Goal: Transaction & Acquisition: Purchase product/service

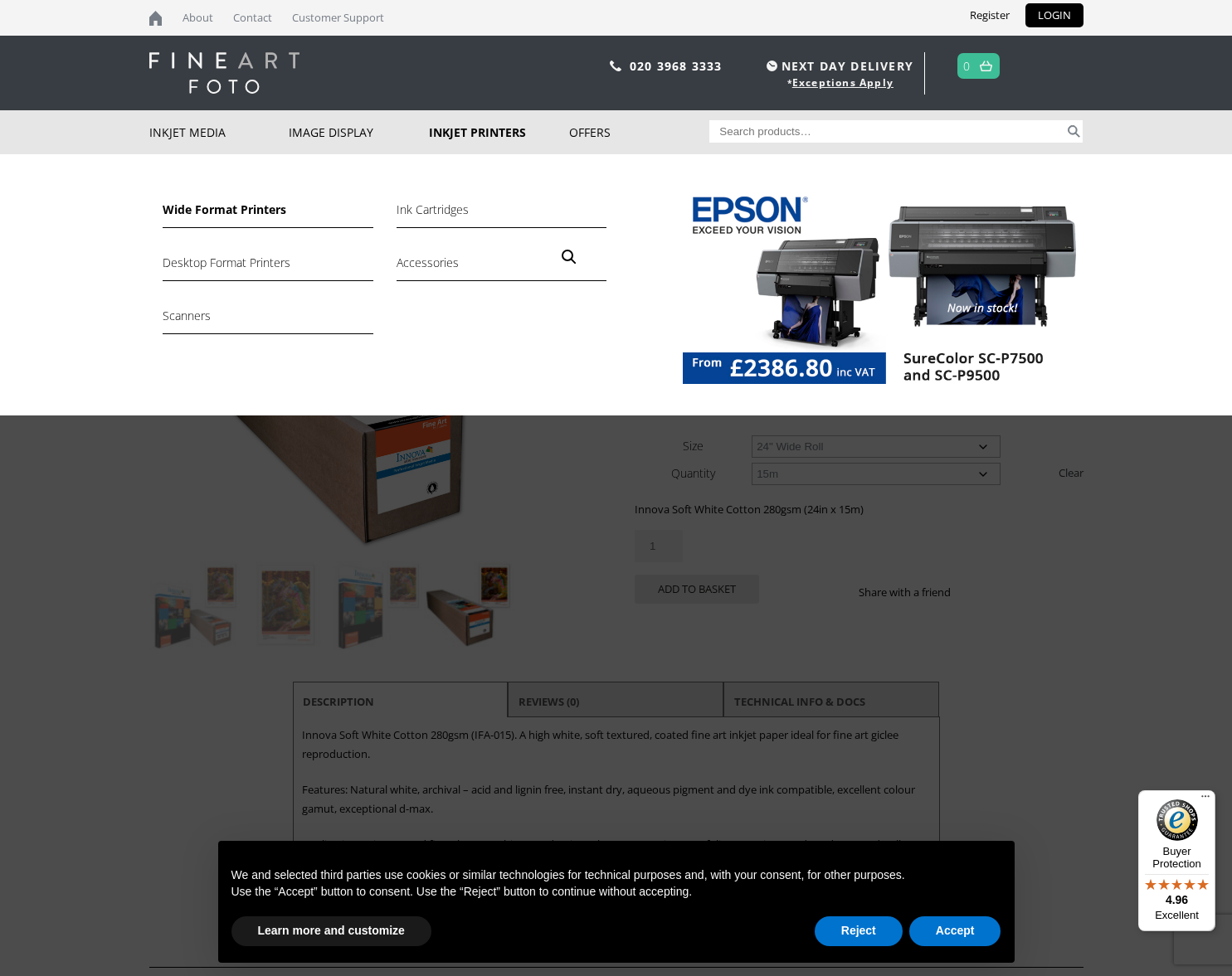
click at [244, 212] on link "Wide Format Printers" at bounding box center [267, 214] width 210 height 28
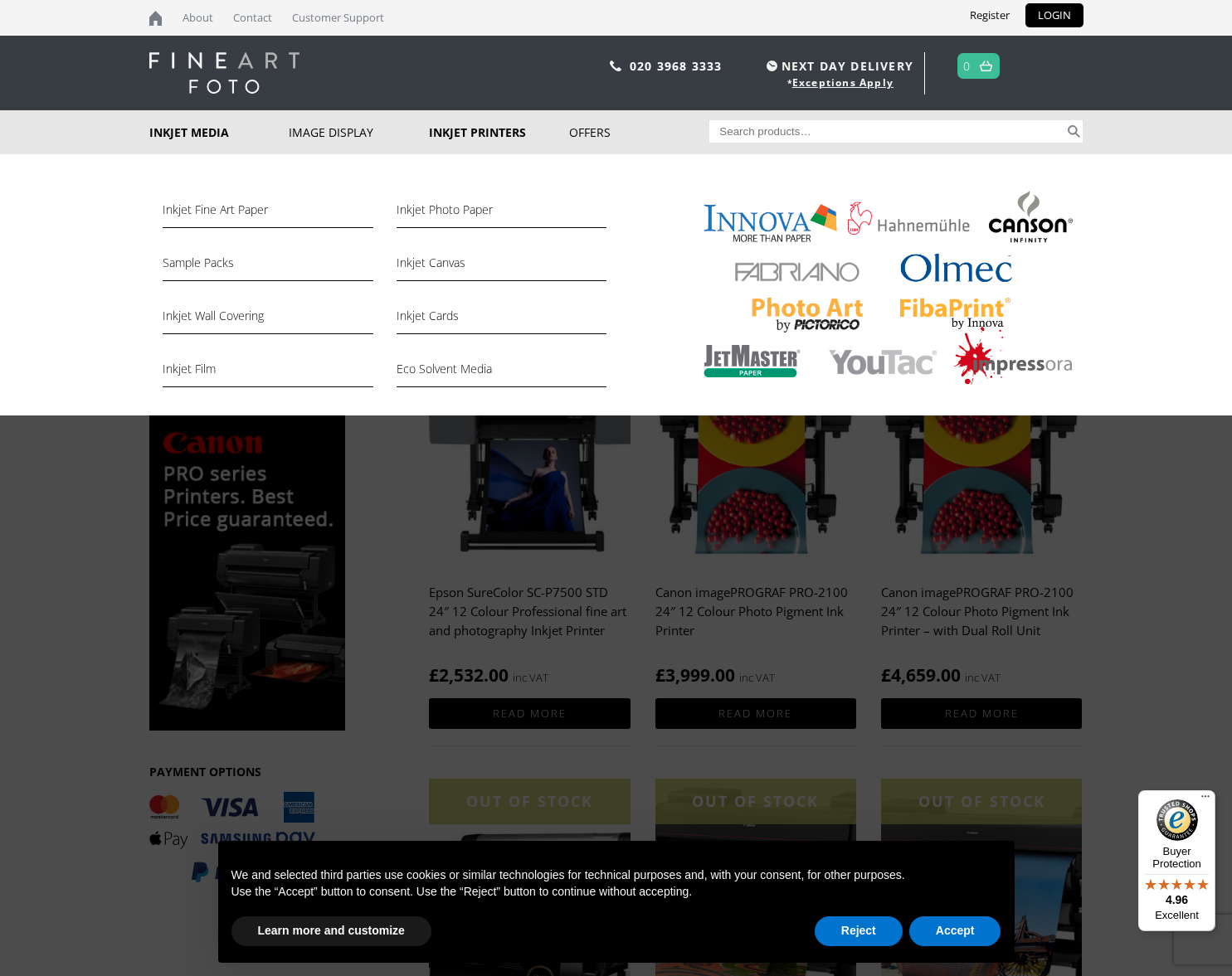
click at [171, 131] on link "Inkjet Media" at bounding box center [220, 132] width 141 height 44
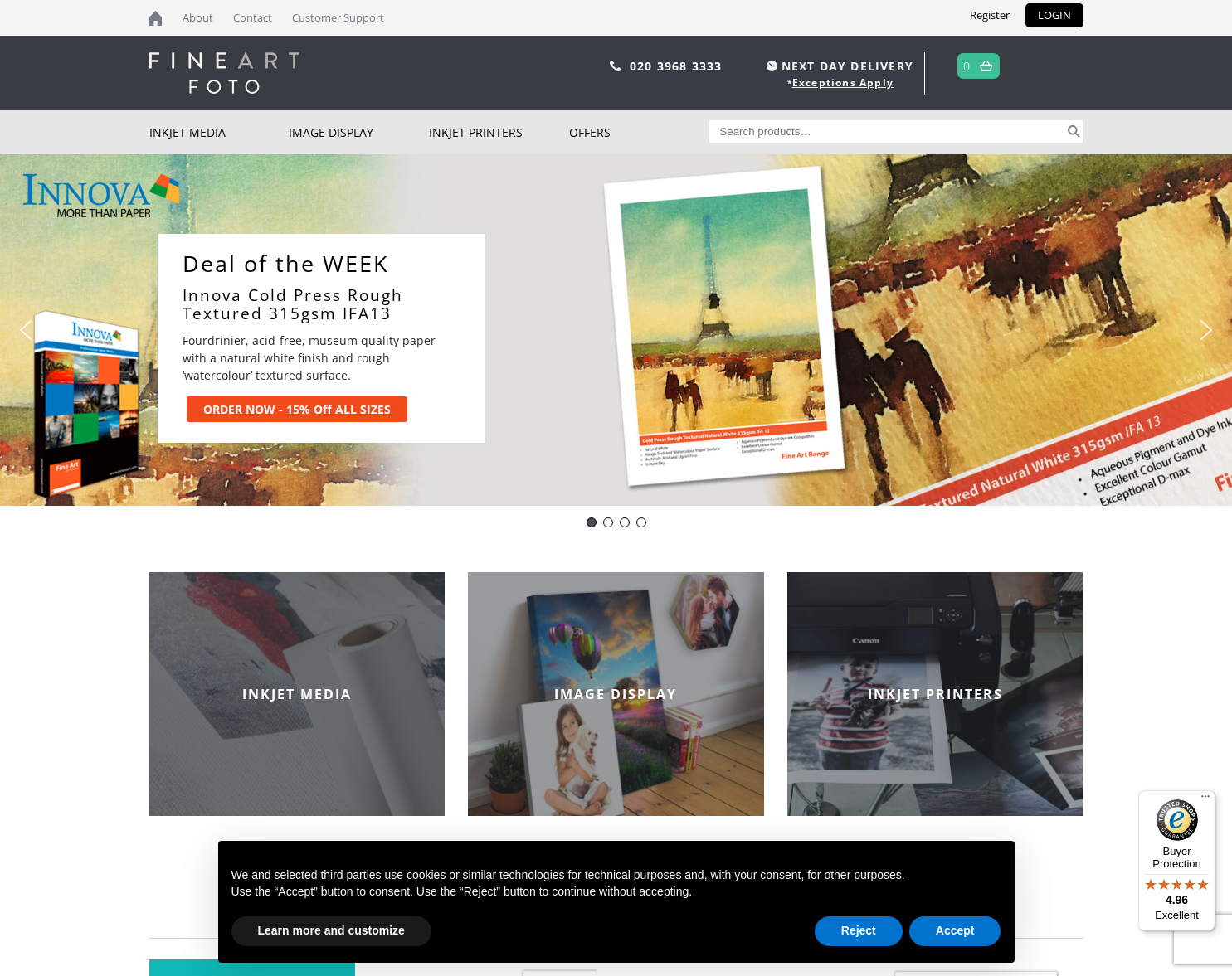
click at [322, 706] on div "INKJET MEDIA" at bounding box center [297, 694] width 296 height 244
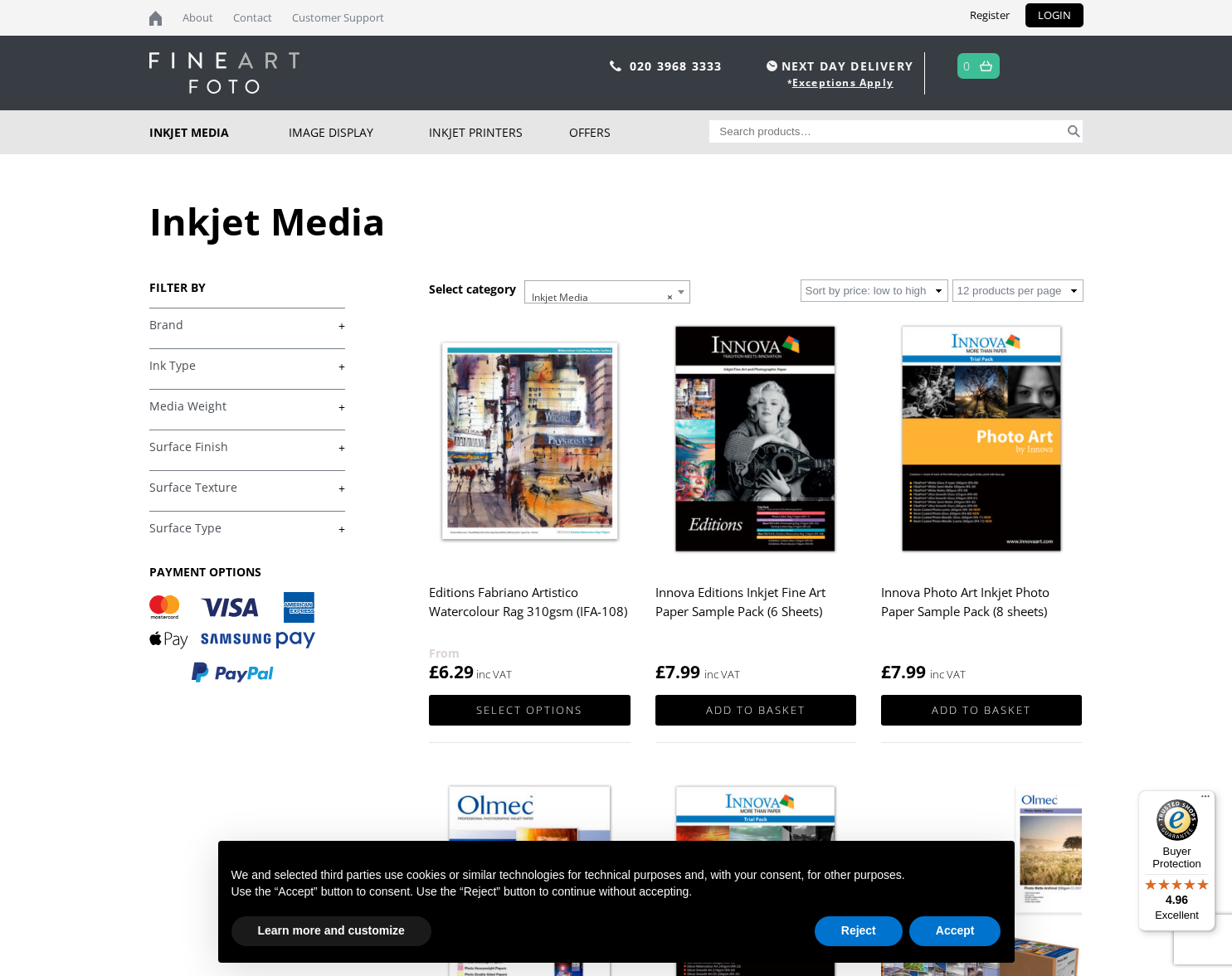
click at [345, 366] on div "FILTER BY £ 0.00 - £ 25.00 (32) £ 25.00 - £ 74.99 (66) £ 75.00 -" at bounding box center [289, 489] width 280 height 421
click at [307, 413] on link "+" at bounding box center [248, 407] width 196 height 16
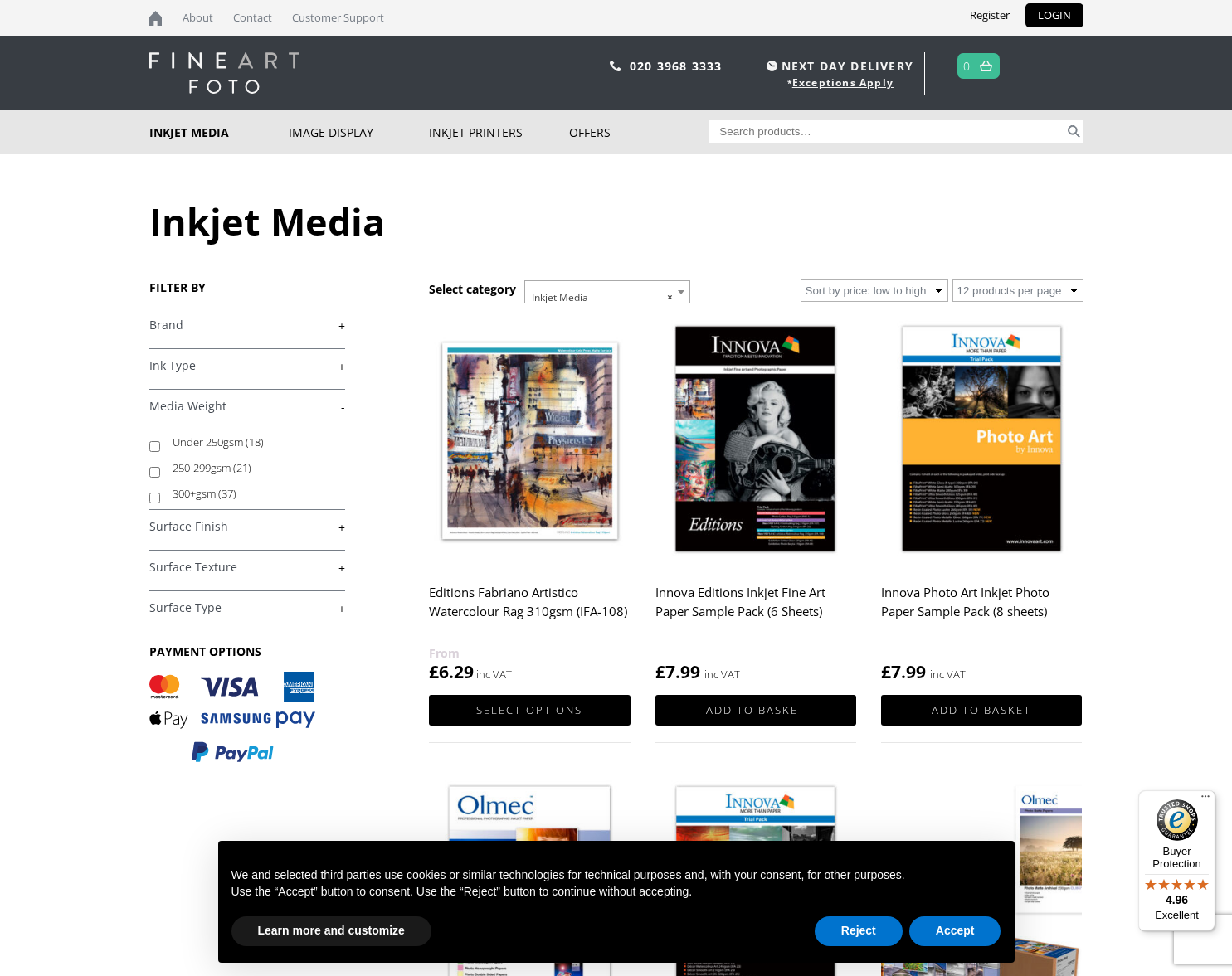
click at [198, 442] on label "Under 250gsm (18)" at bounding box center [251, 442] width 156 height 26
click at [160, 442] on input "Under 250gsm (18)" at bounding box center [154, 446] width 11 height 11
checkbox input "true"
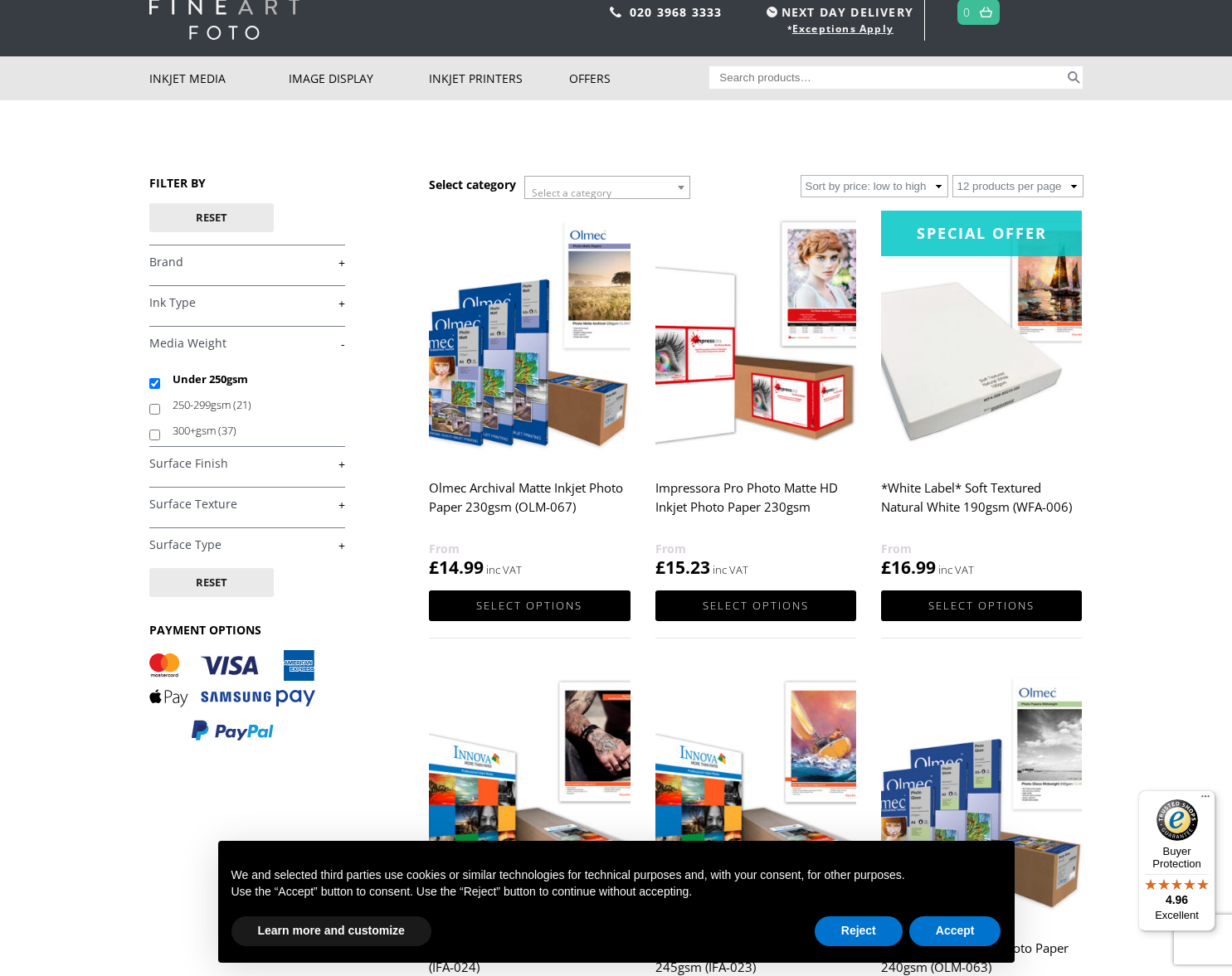
scroll to position [65, 0]
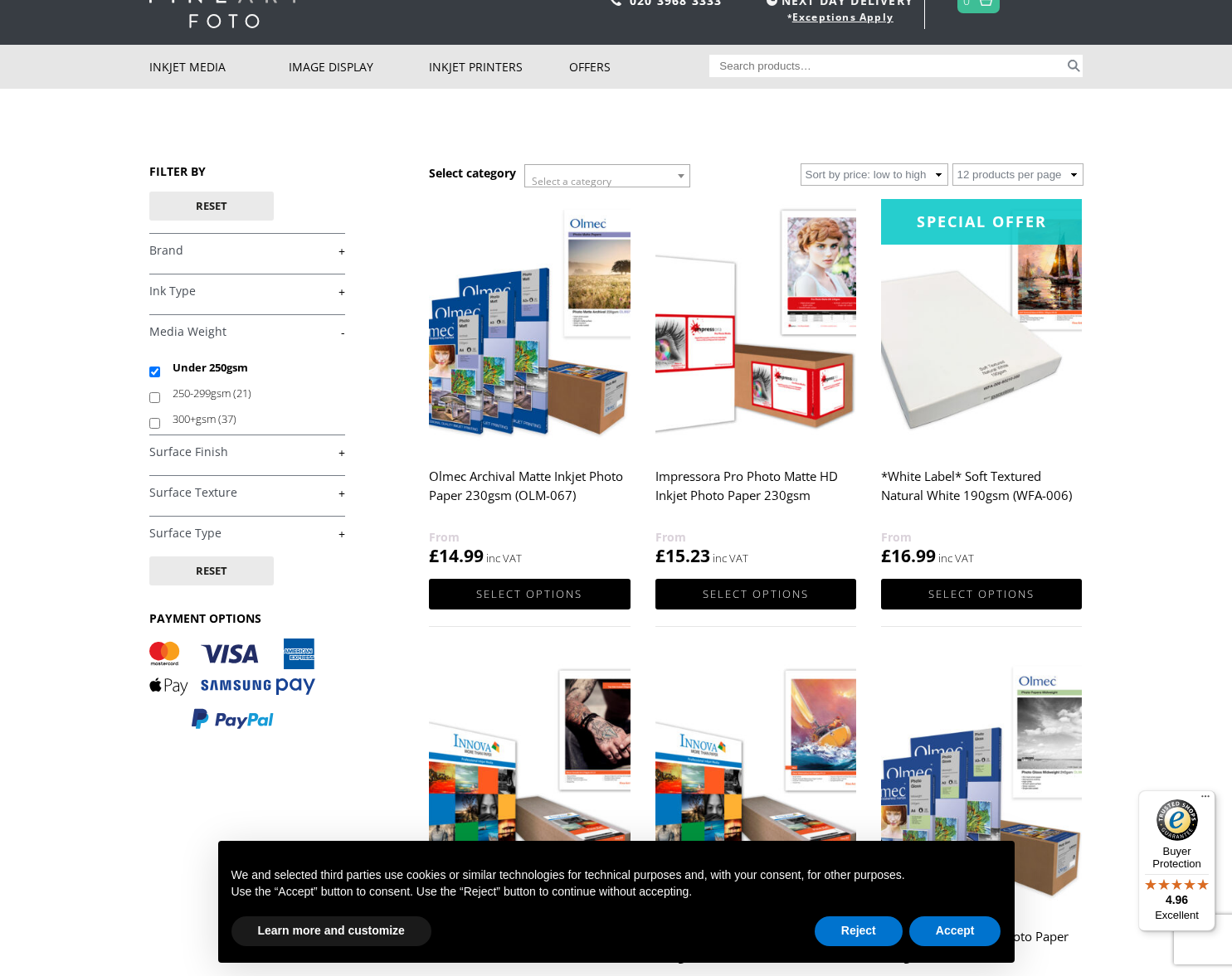
click at [342, 533] on link "+" at bounding box center [248, 534] width 196 height 16
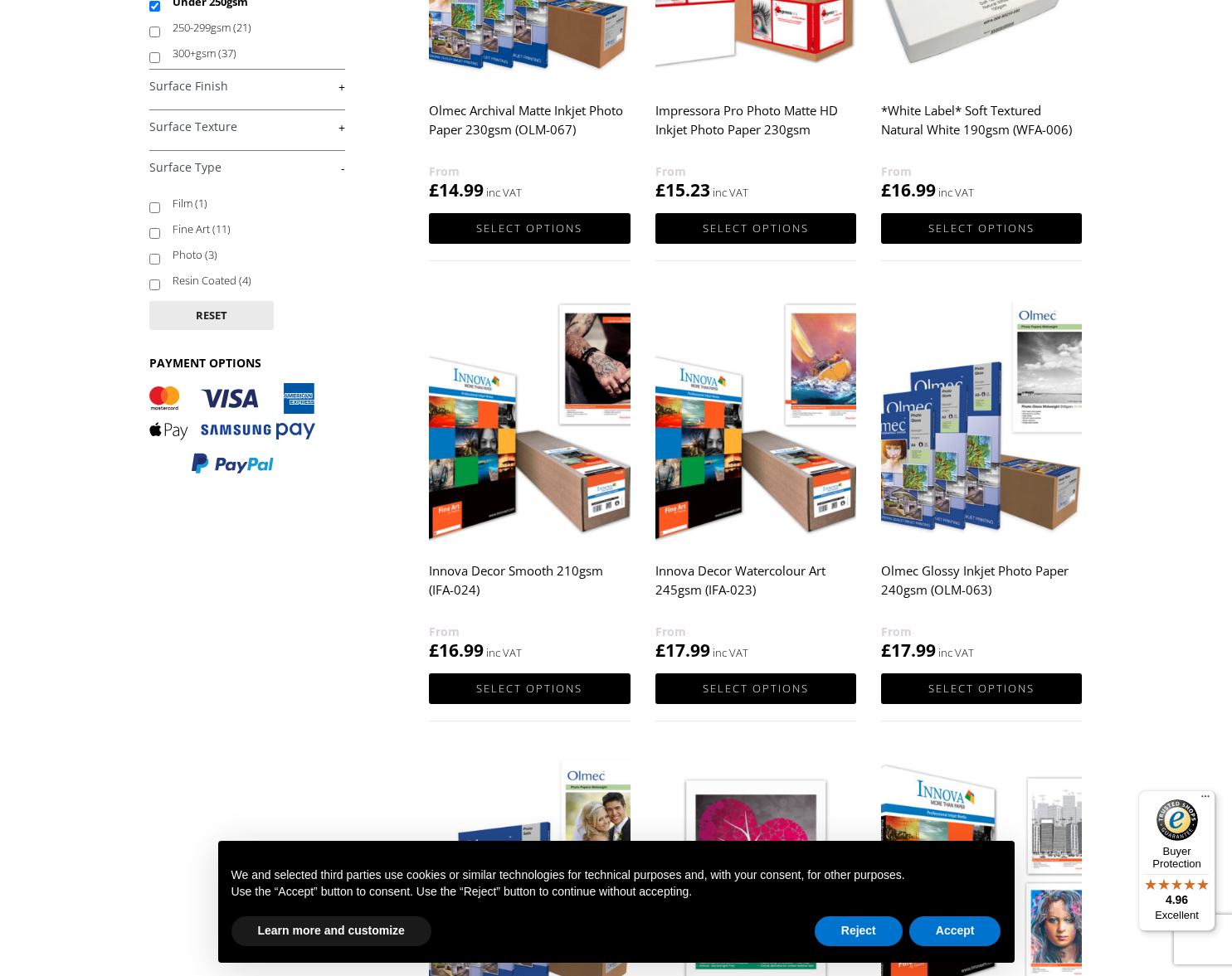
scroll to position [424, 0]
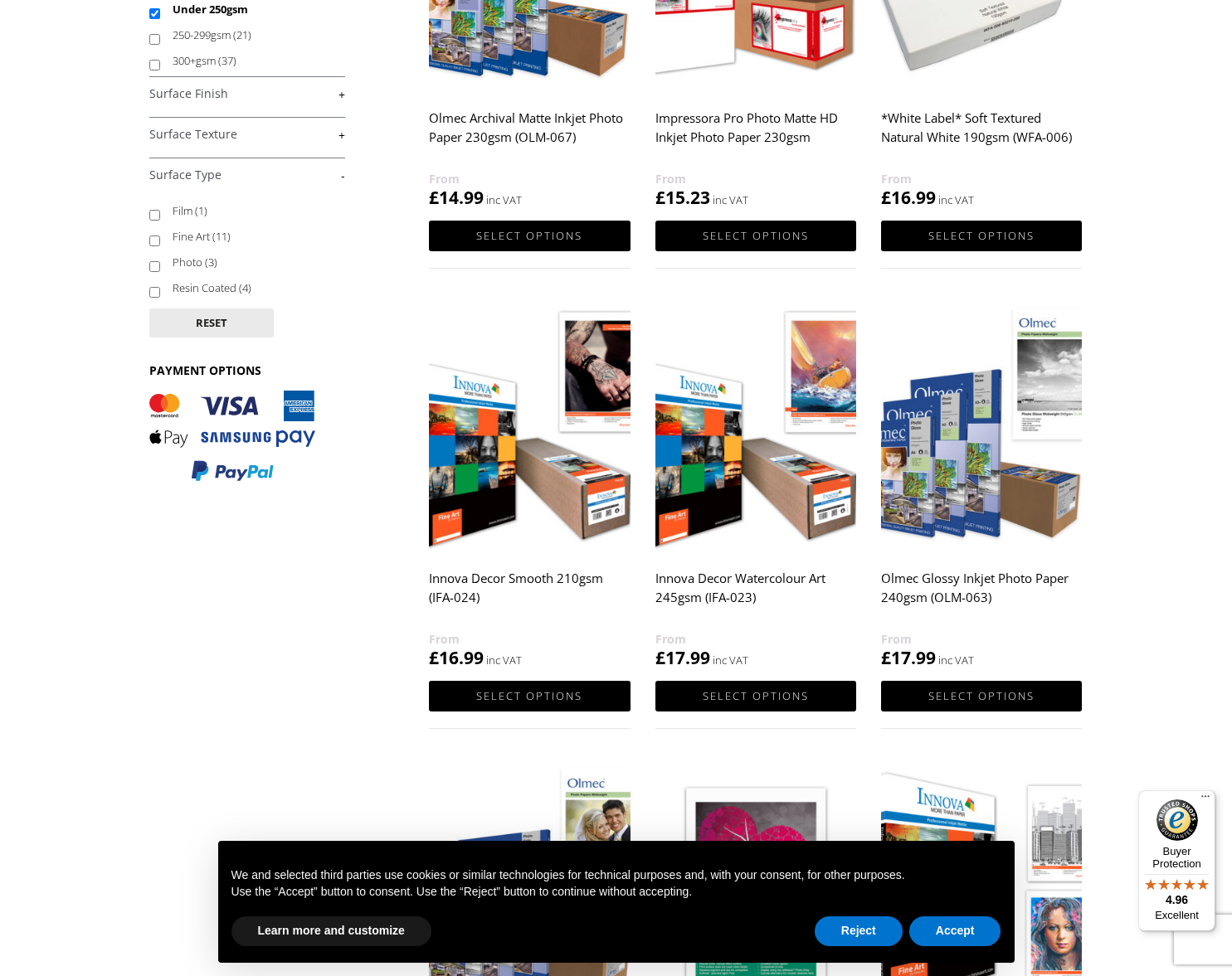
click at [209, 235] on label "Fine Art (11)" at bounding box center [251, 237] width 156 height 26
click at [160, 236] on input "Fine Art (11)" at bounding box center [154, 241] width 11 height 11
checkbox input "true"
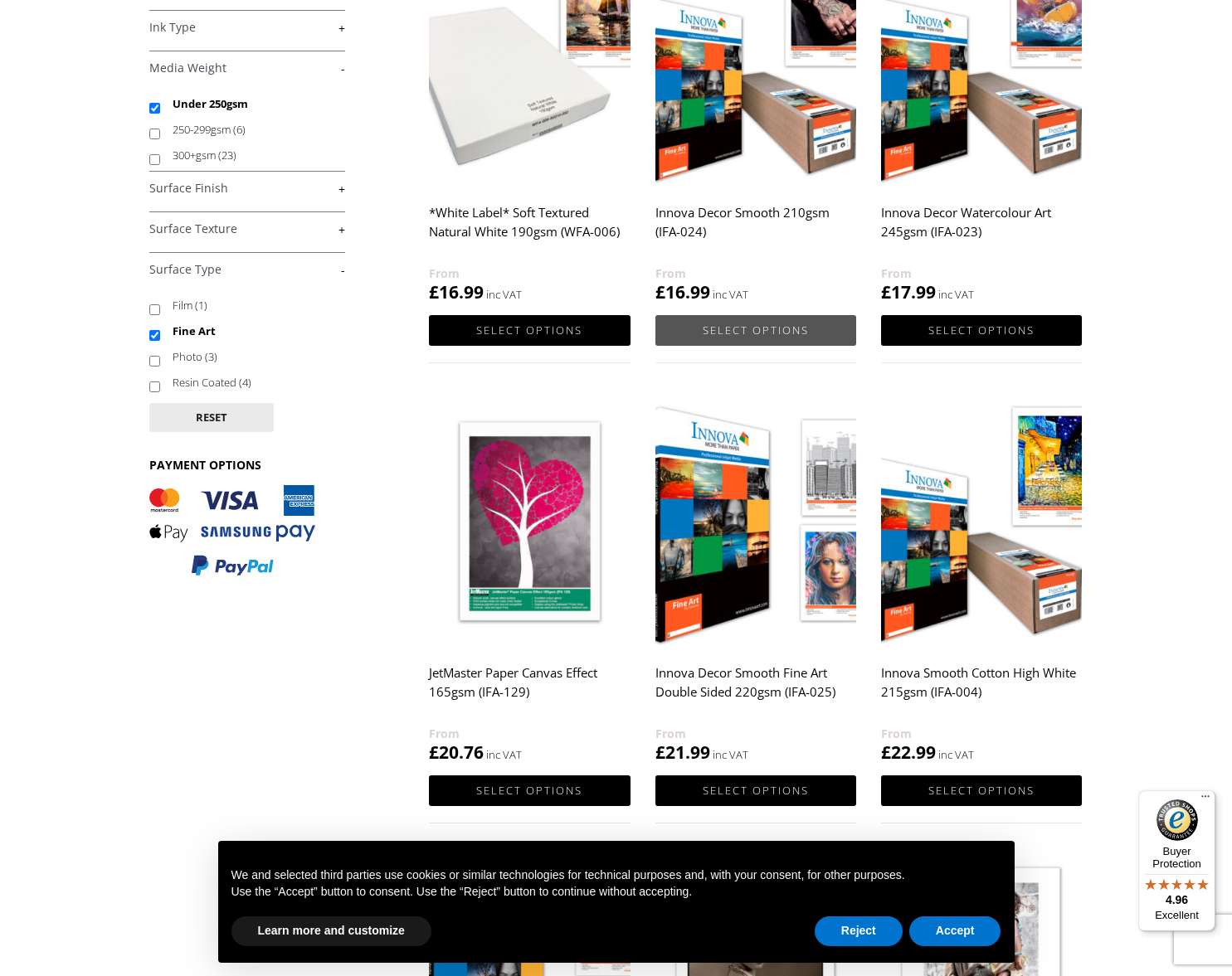
scroll to position [332, 0]
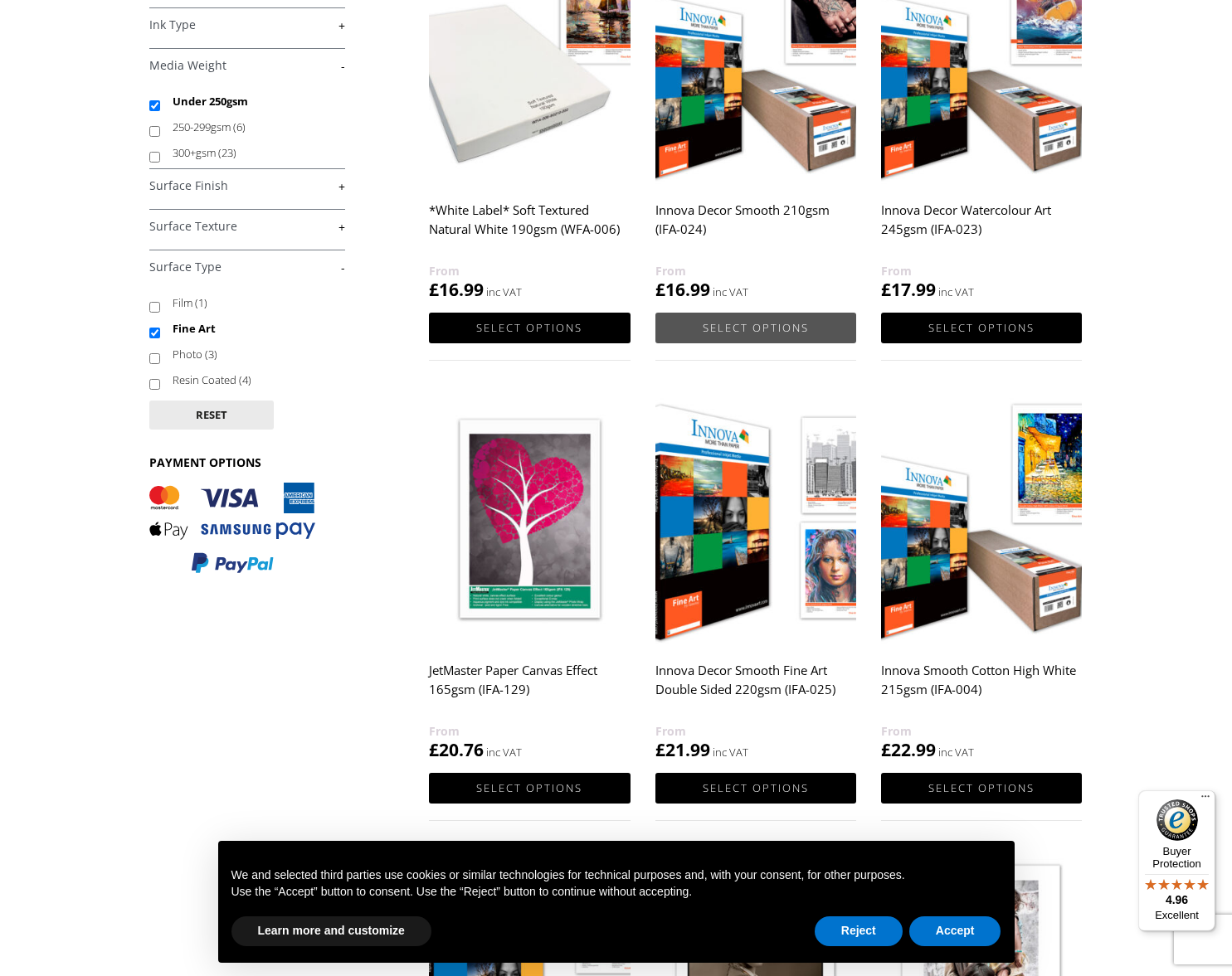
click at [774, 329] on link "Select options" at bounding box center [756, 328] width 201 height 31
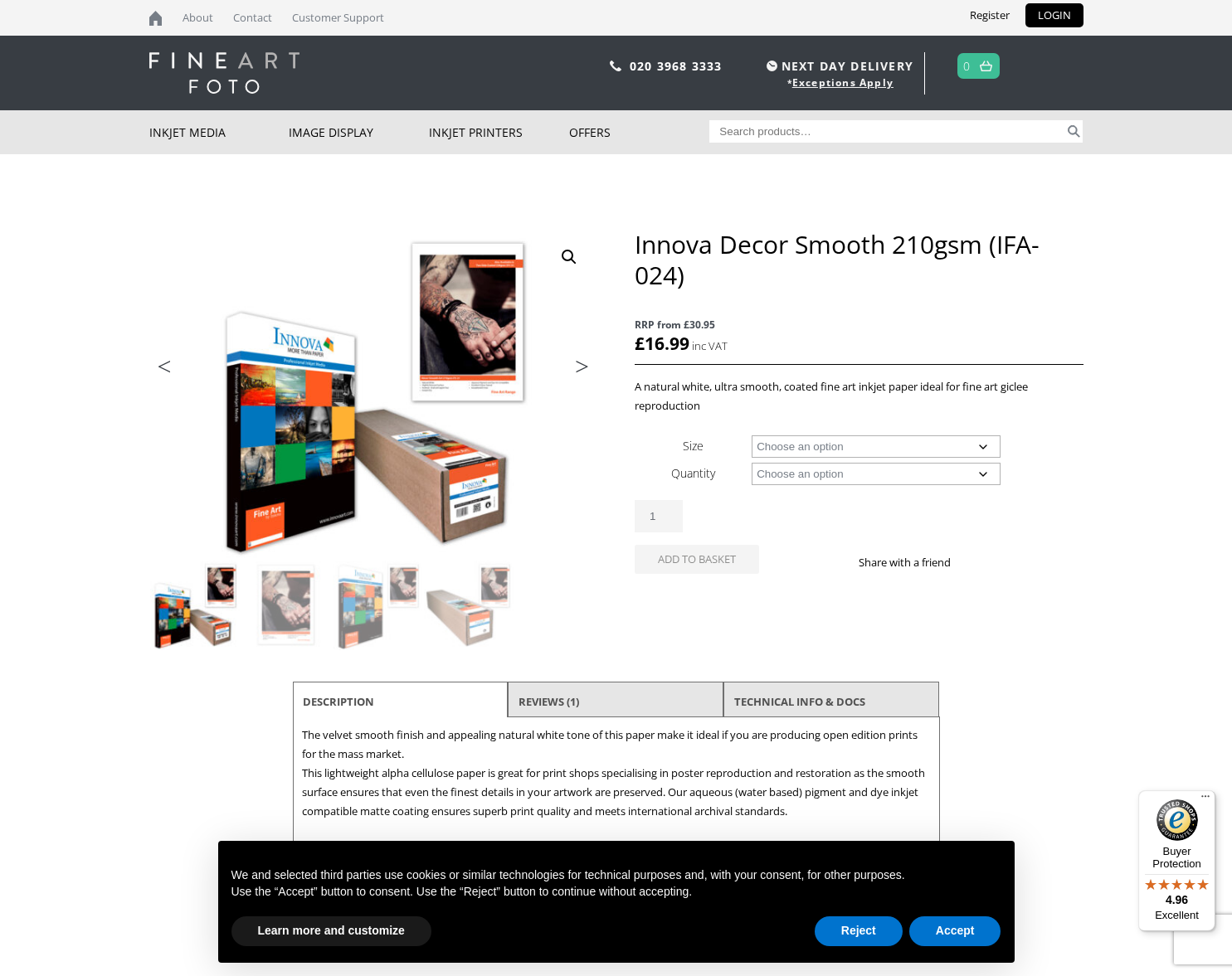
select select "60-wide-roll"
select select "30m"
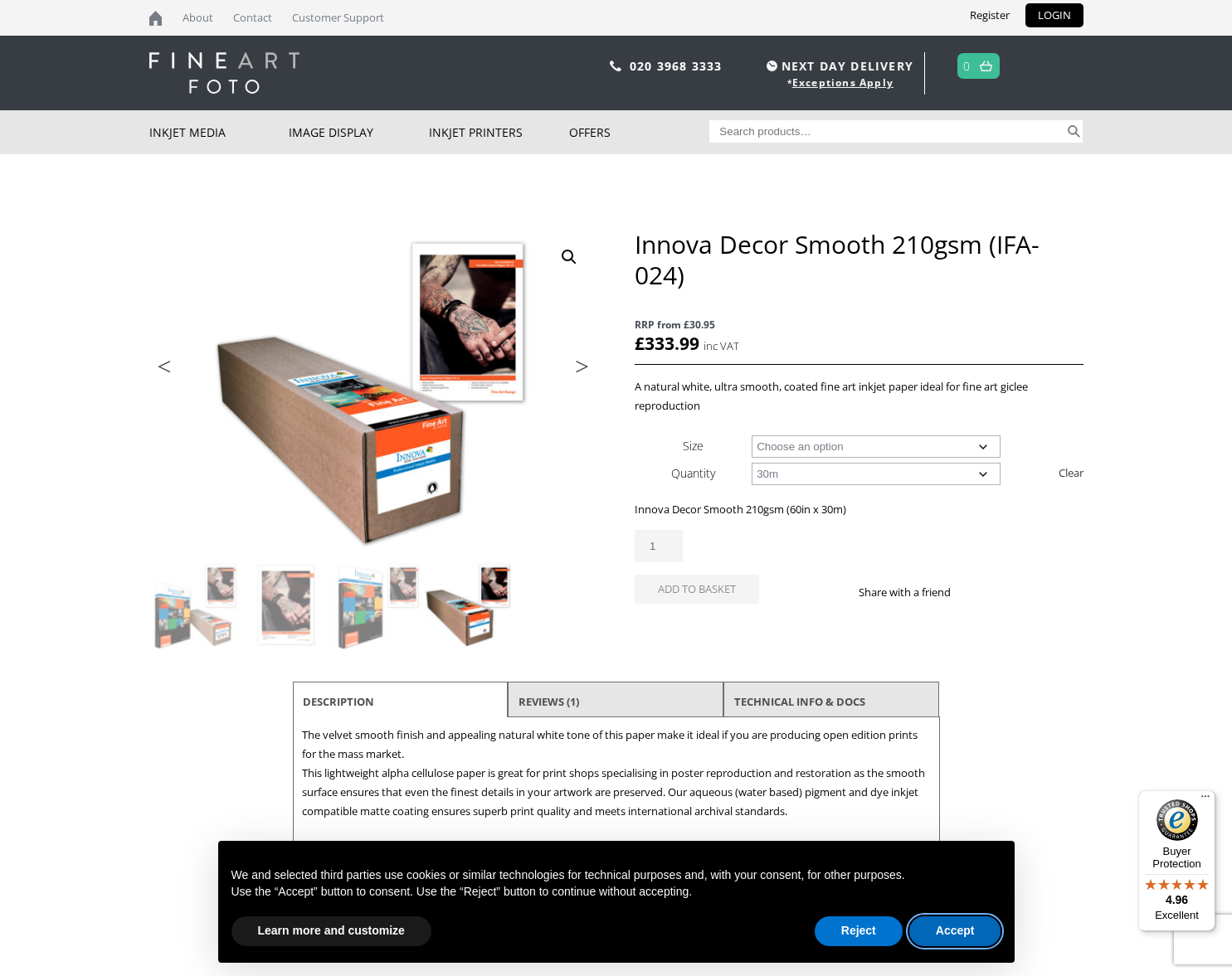
click at [954, 925] on button "Accept" at bounding box center [955, 930] width 92 height 30
